Goal: Information Seeking & Learning: Learn about a topic

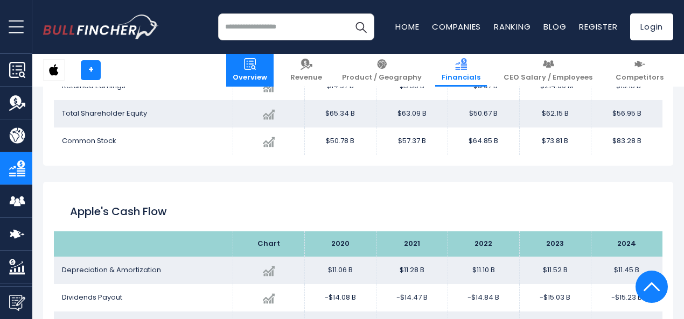
scroll to position [1253, 0]
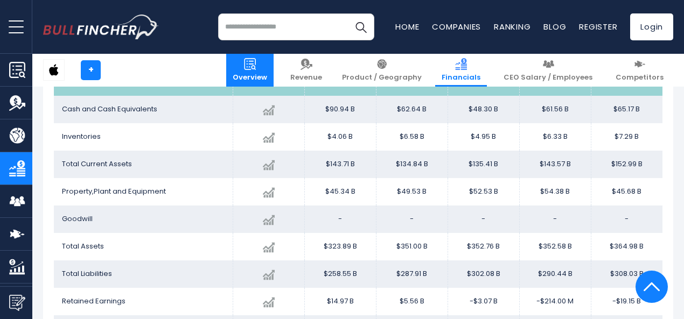
click at [256, 66] on img at bounding box center [250, 64] width 12 height 12
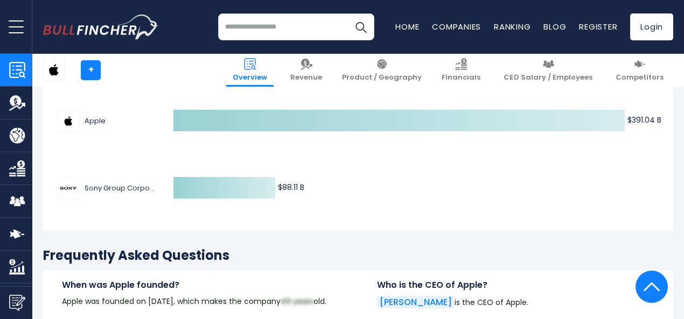
scroll to position [3231, 0]
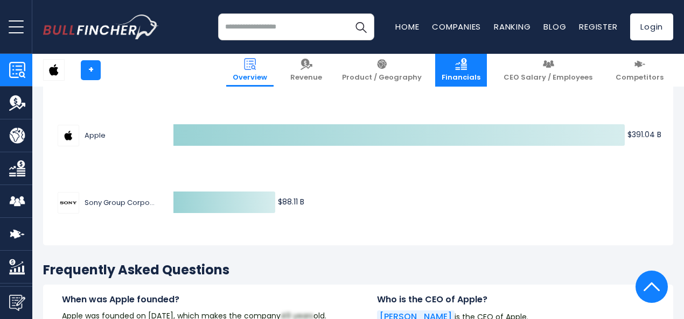
click at [460, 71] on link "Financials" at bounding box center [461, 70] width 52 height 33
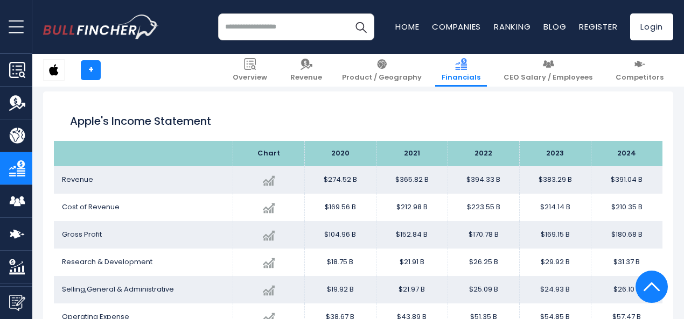
scroll to position [2168, 0]
